Goal: Transaction & Acquisition: Obtain resource

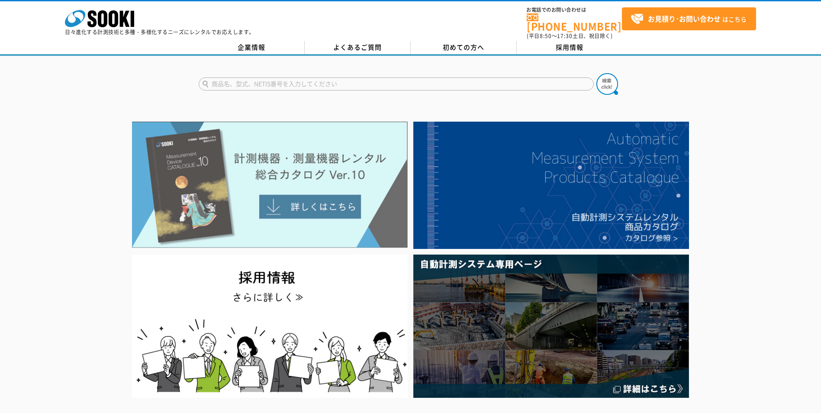
click at [310, 204] on img at bounding box center [270, 185] width 276 height 126
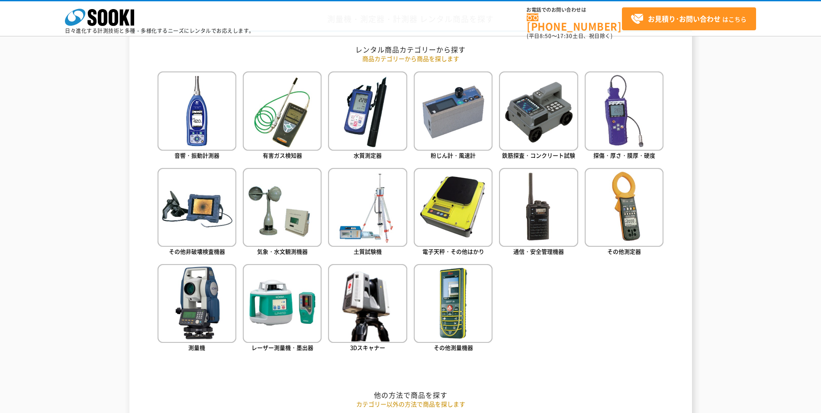
scroll to position [389, 0]
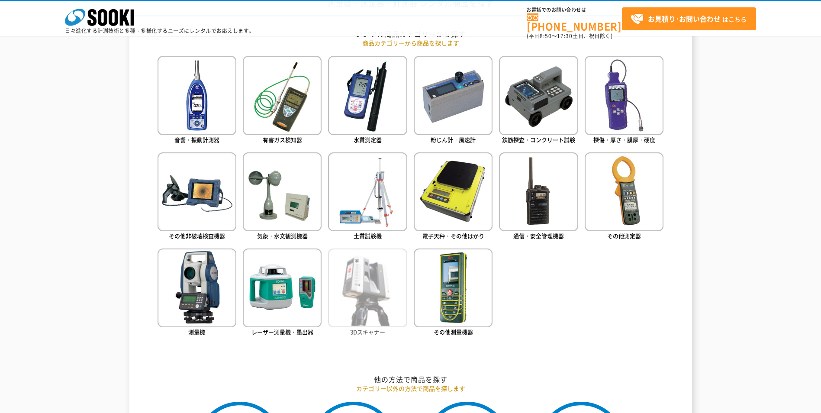
click at [341, 290] on img at bounding box center [367, 287] width 79 height 79
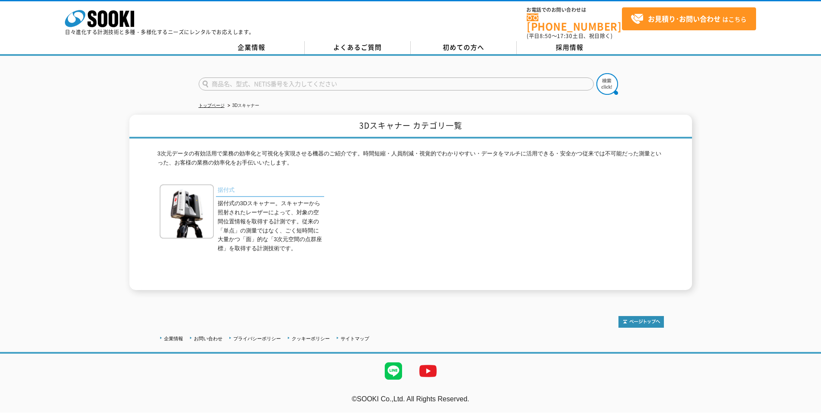
click at [225, 184] on link "据付式" at bounding box center [270, 190] width 108 height 13
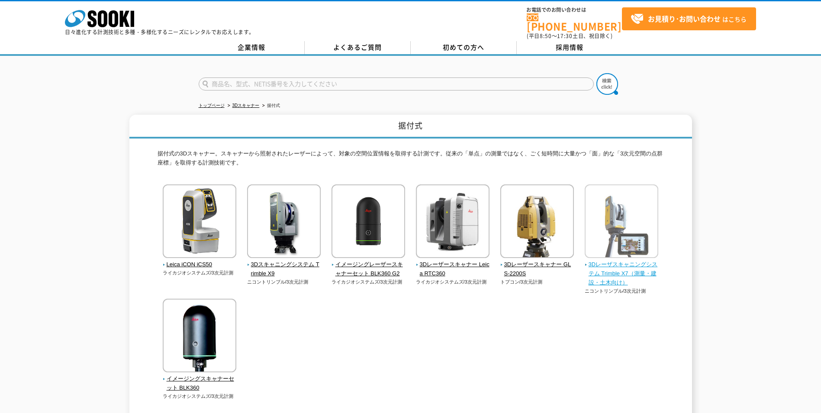
click at [638, 219] on img at bounding box center [622, 222] width 74 height 76
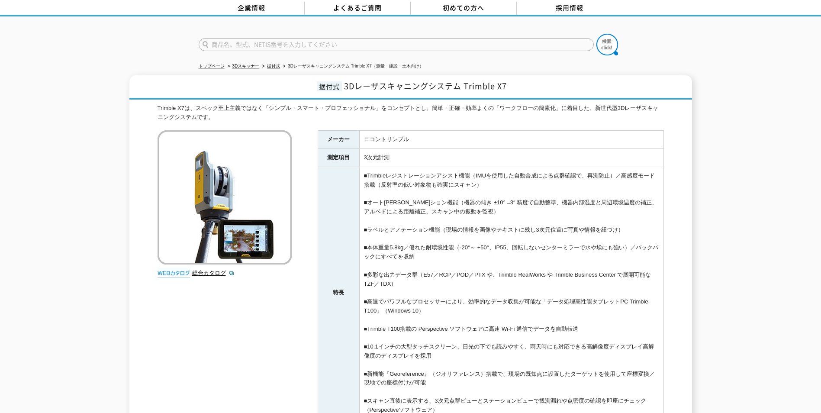
scroll to position [87, 0]
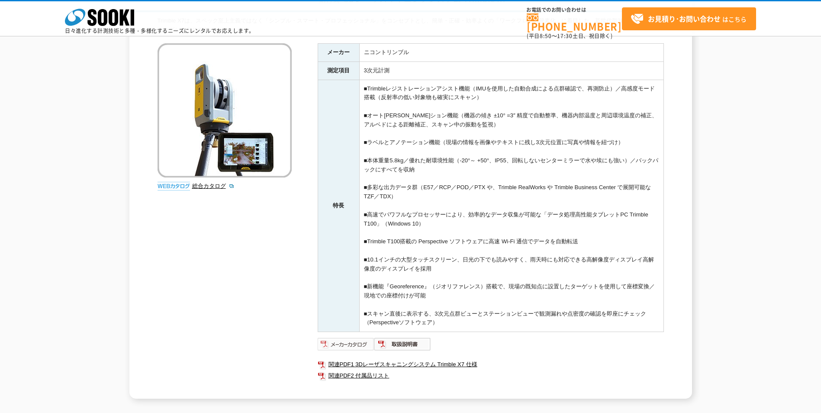
click at [366, 343] on img at bounding box center [346, 344] width 57 height 14
click at [417, 363] on link "関連PDF1 3Dレーザスキャニングシステム Trimble X7 仕様" at bounding box center [491, 364] width 346 height 11
click at [353, 347] on img at bounding box center [346, 344] width 57 height 14
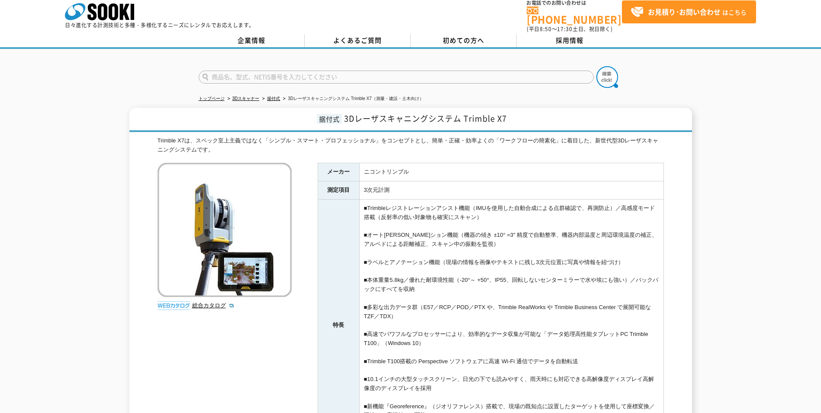
scroll to position [0, 0]
